Goal: Check status: Check status

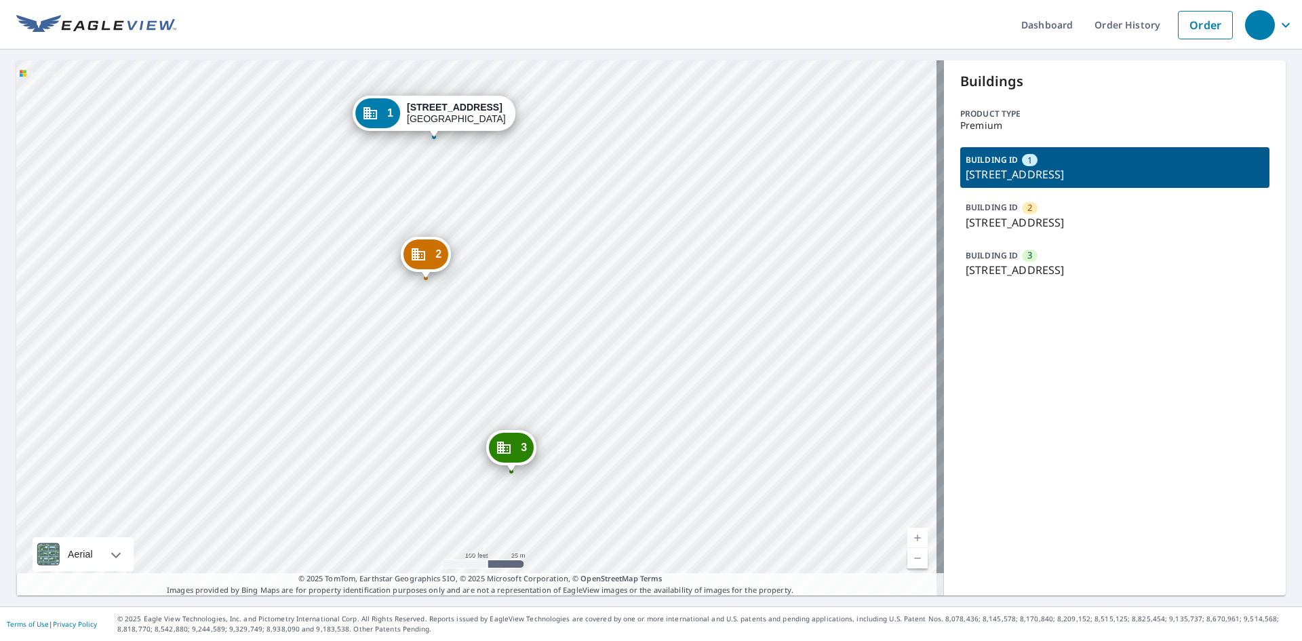
drag, startPoint x: 490, startPoint y: 379, endPoint x: 486, endPoint y: 299, distance: 80.1
click at [486, 299] on div "2 7310 Westfield Plaza Dr Belleville, IL 62223 3 7230 Westfield Plaza Dr Bellev…" at bounding box center [479, 327] width 927 height 535
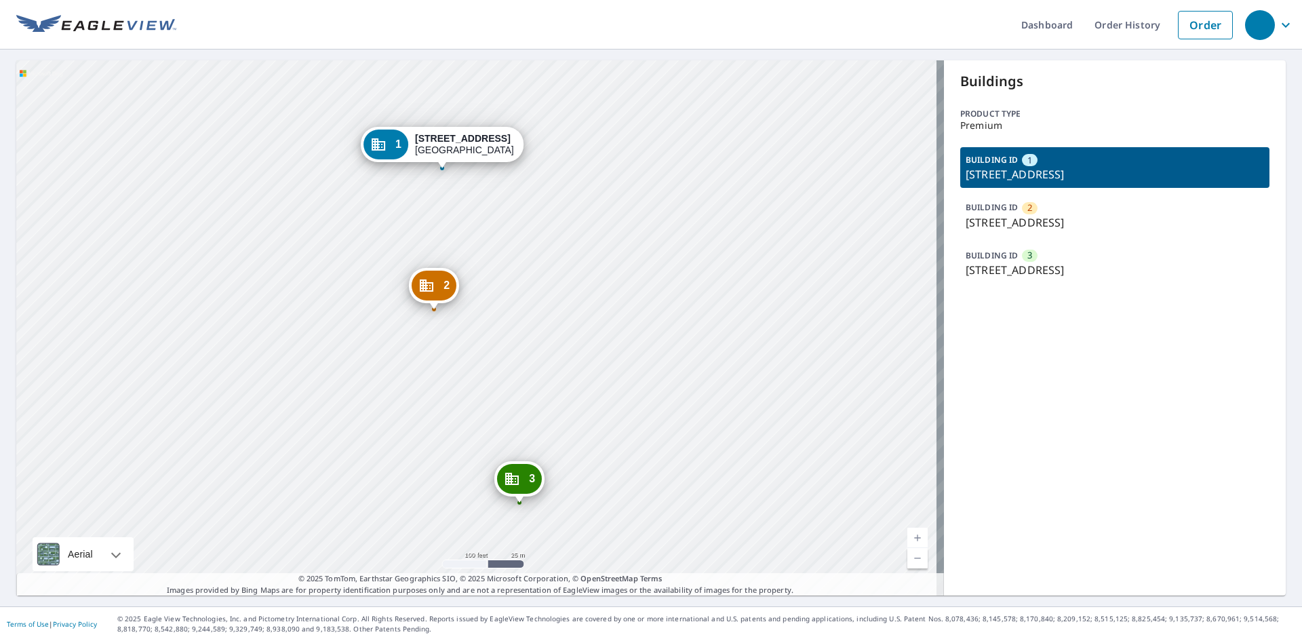
drag, startPoint x: 500, startPoint y: 337, endPoint x: 532, endPoint y: 435, distance: 103.3
click at [532, 435] on div "2 7310 Westfield Plaza Dr Belleville, IL 62223 3 7230 Westfield Plaza Dr Bellev…" at bounding box center [479, 327] width 927 height 535
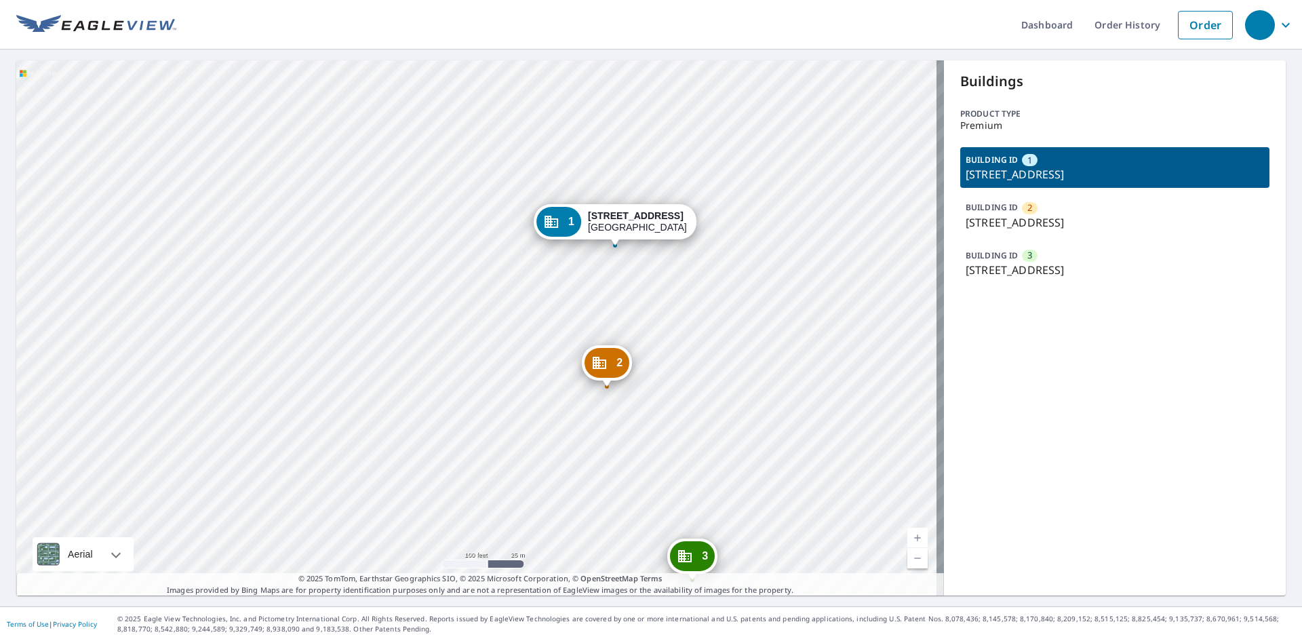
drag, startPoint x: 465, startPoint y: 311, endPoint x: 217, endPoint y: 418, distance: 270.5
click at [217, 418] on div "2 7310 Westfield Plaza Dr Belleville, IL 62223 3 7230 Westfield Plaza Dr Bellev…" at bounding box center [479, 327] width 927 height 535
drag, startPoint x: 1214, startPoint y: 405, endPoint x: 1175, endPoint y: 405, distance: 38.6
click at [1212, 405] on div "Buildings Product type Premium BUILDING ID 1 7330 Westfield Plaza Dr, Bellevill…" at bounding box center [1115, 327] width 342 height 535
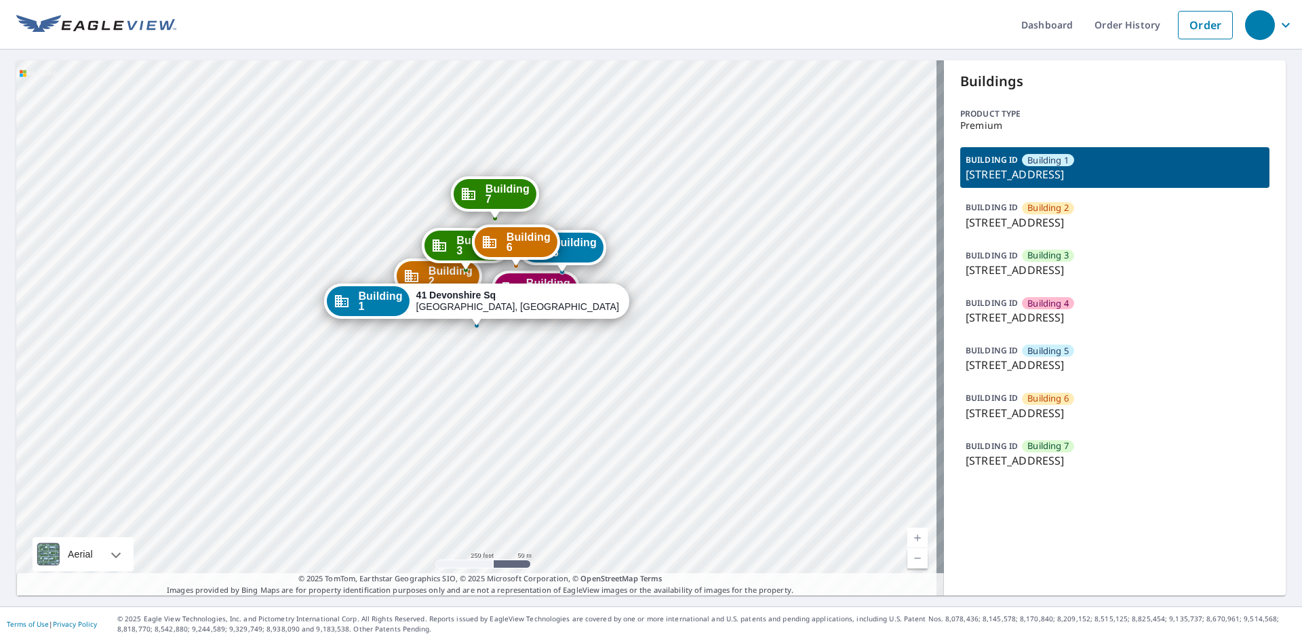
drag, startPoint x: 491, startPoint y: 339, endPoint x: 487, endPoint y: 348, distance: 10.3
click at [487, 347] on div "Building 2 41 Devonshire Square Mechanicsburg, PA 17050 Building 3 41 Devonshir…" at bounding box center [479, 327] width 927 height 535
